Goal: Task Accomplishment & Management: Manage account settings

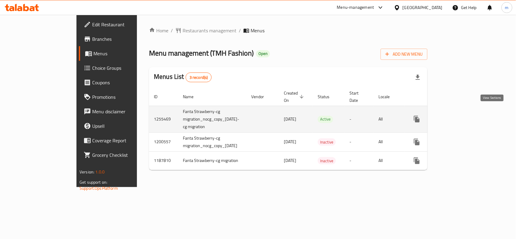
click at [463, 116] on icon "enhanced table" at bounding box center [460, 118] width 5 height 5
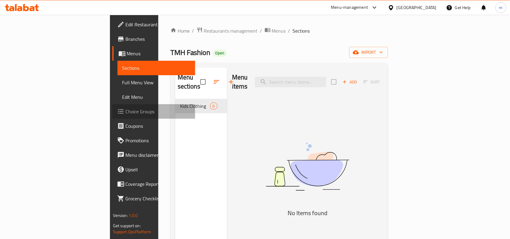
click at [126, 112] on span "Choice Groups" at bounding box center [158, 111] width 65 height 7
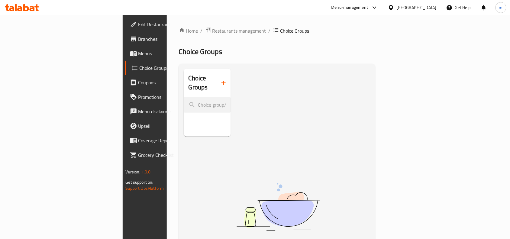
click at [138, 57] on span "Menus" at bounding box center [170, 53] width 65 height 7
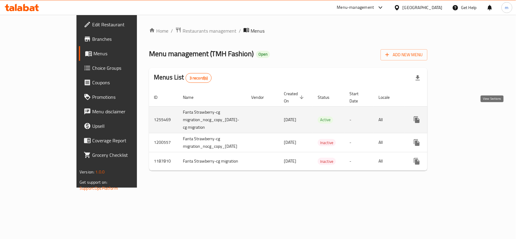
click at [464, 117] on icon "enhanced table" at bounding box center [460, 119] width 7 height 7
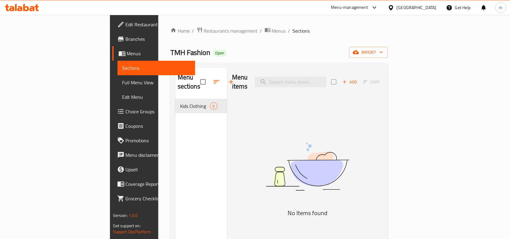
click at [309, 83] on div "Menu items Add Sort" at bounding box center [307, 82] width 151 height 29
click at [126, 112] on span "Choice Groups" at bounding box center [158, 111] width 65 height 7
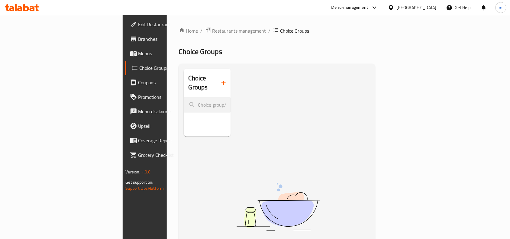
click at [29, 7] on icon at bounding box center [22, 7] width 34 height 7
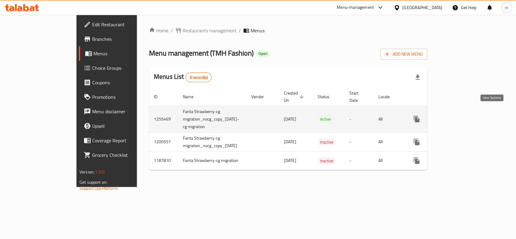
click at [464, 115] on icon "enhanced table" at bounding box center [460, 118] width 7 height 7
